Goal: Task Accomplishment & Management: Manage account settings

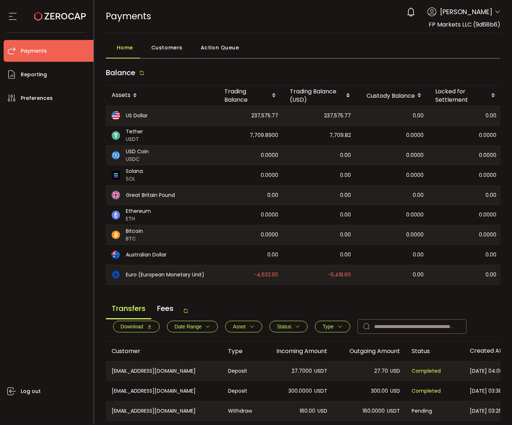
click at [251, 74] on div "Balance" at bounding box center [303, 75] width 395 height 22
click at [186, 308] on div "Transfers Fees" at bounding box center [147, 311] width 83 height 16
click at [187, 313] on icon at bounding box center [186, 311] width 6 height 6
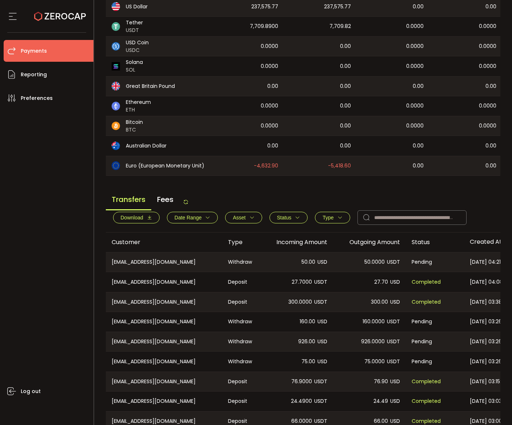
click at [322, 188] on main "Balance Assets Trading Balance Trading Balance (USD) Custody Balance Locked for…" at bounding box center [303, 215] width 395 height 521
click at [189, 203] on icon at bounding box center [186, 202] width 6 height 6
click at [331, 221] on span "Type" at bounding box center [327, 218] width 11 height 6
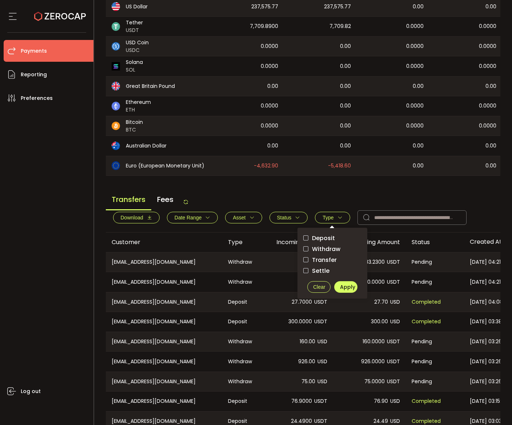
click at [339, 251] on span "Withdraw" at bounding box center [324, 249] width 32 height 7
click at [347, 291] on span "Apply" at bounding box center [347, 286] width 15 height 7
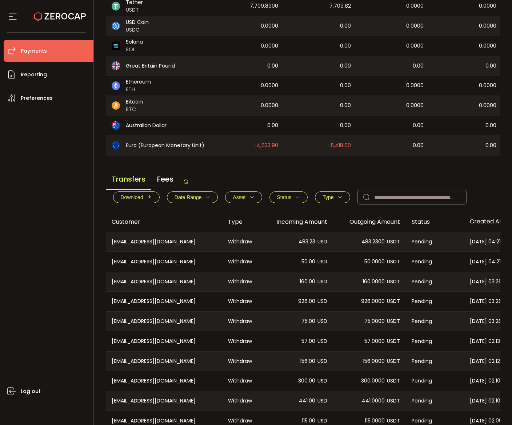
scroll to position [171, 0]
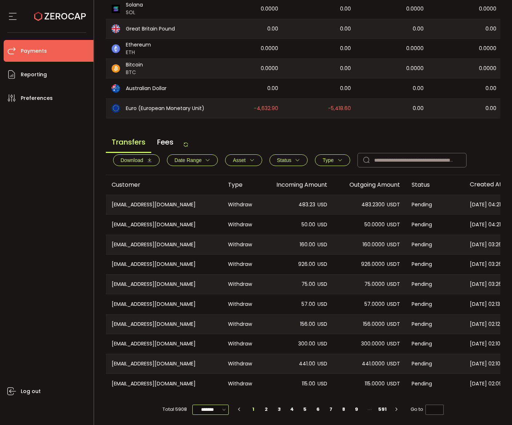
click at [203, 408] on input "*******" at bounding box center [210, 410] width 36 height 10
click at [213, 379] on span "50/page" at bounding box center [209, 379] width 22 height 7
type input "*******"
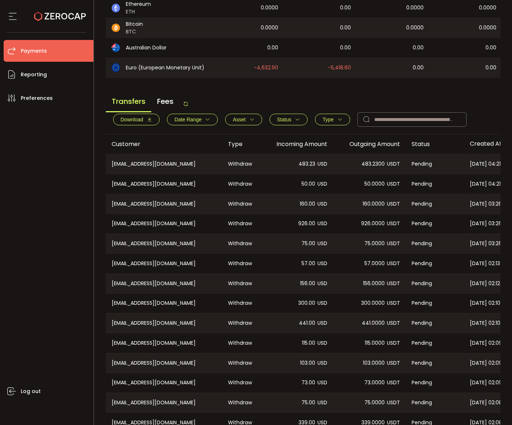
scroll to position [25, 0]
